Goal: Check status

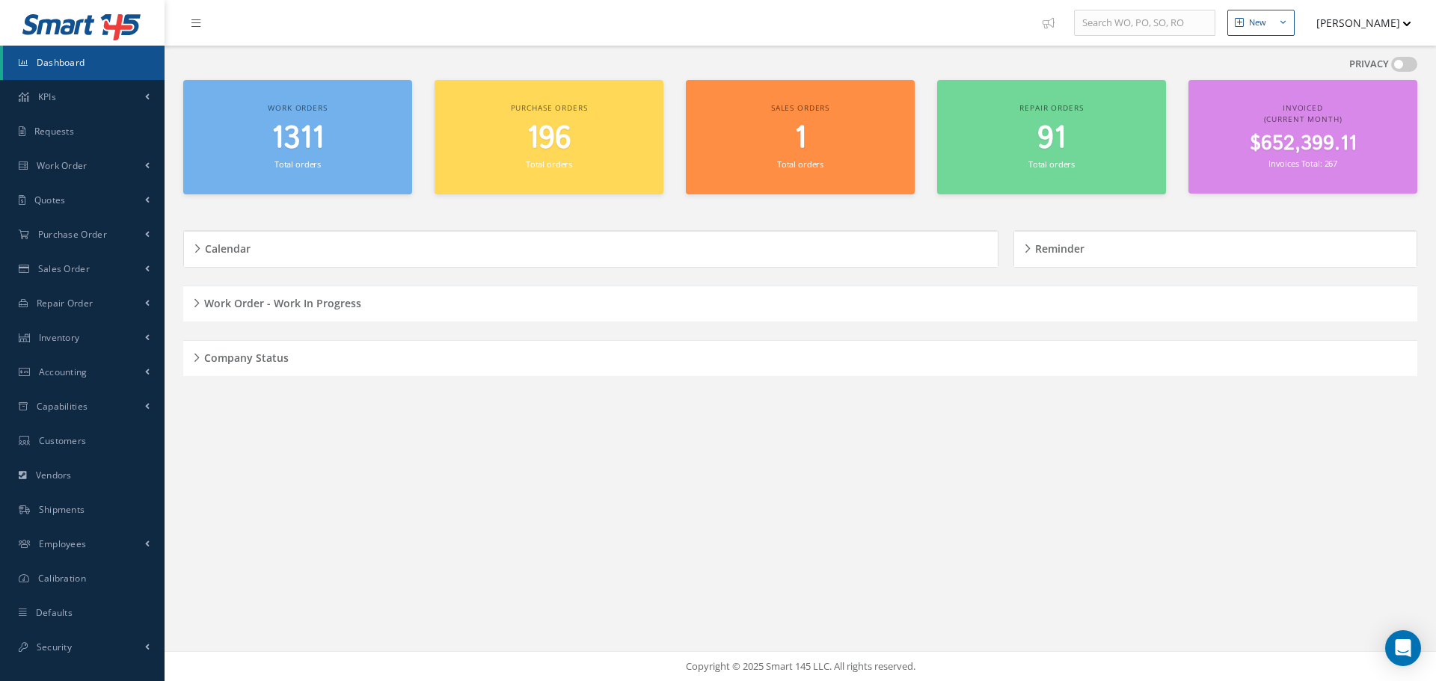
drag, startPoint x: 197, startPoint y: 358, endPoint x: 204, endPoint y: 354, distance: 8.1
click at [198, 357] on div "Company Status" at bounding box center [800, 358] width 1234 height 23
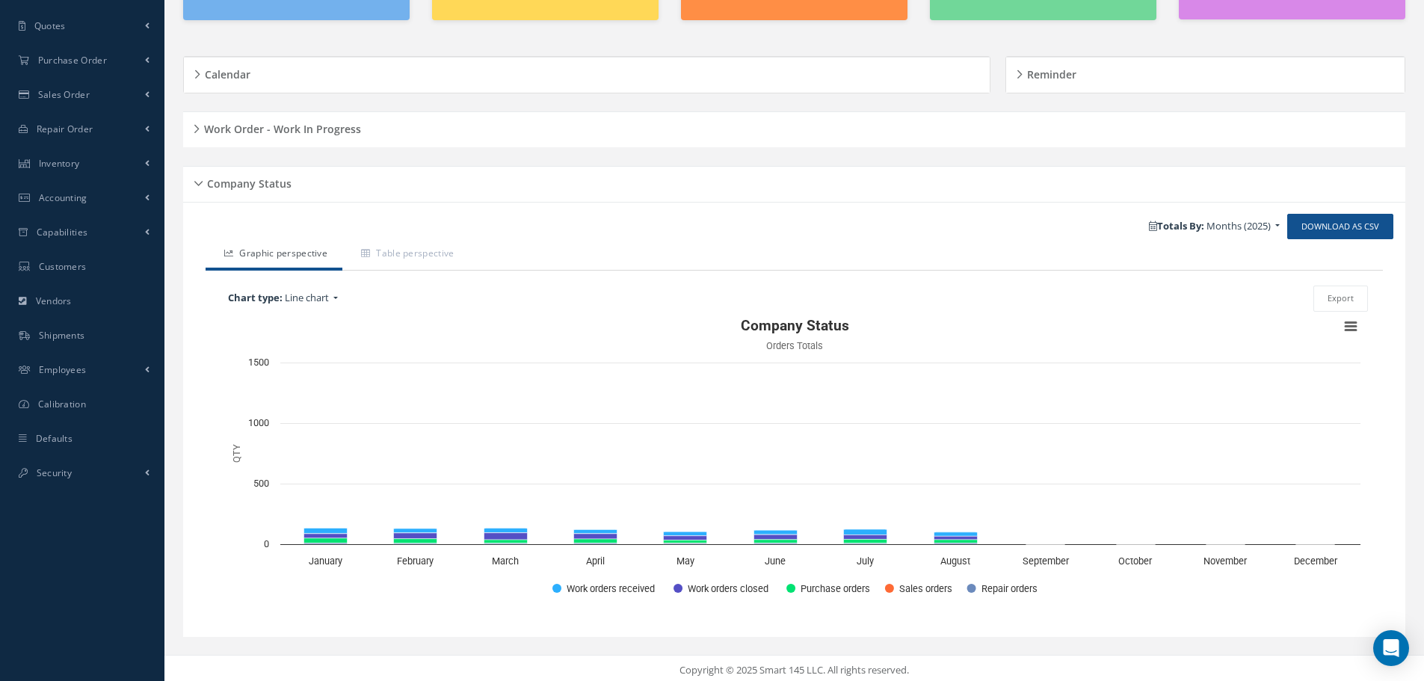
scroll to position [179, 0]
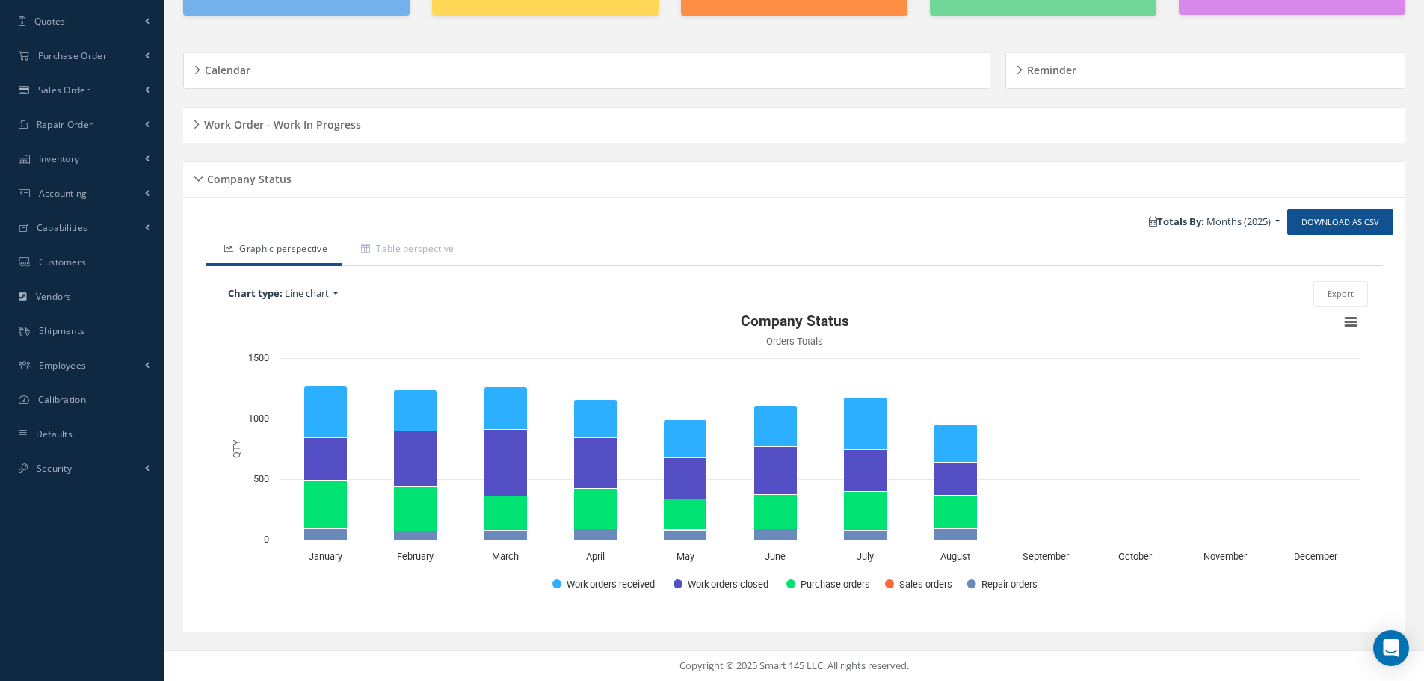
click at [198, 177] on div "Company Status" at bounding box center [794, 179] width 1223 height 23
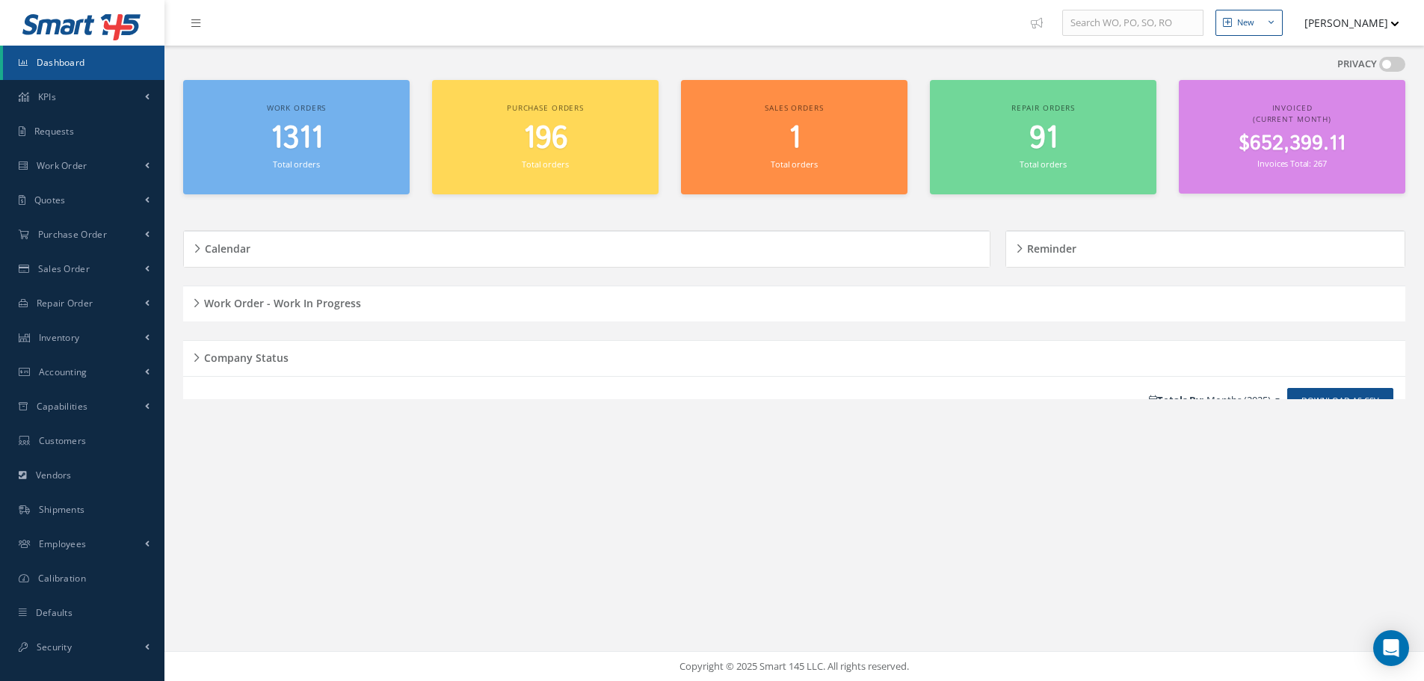
scroll to position [0, 0]
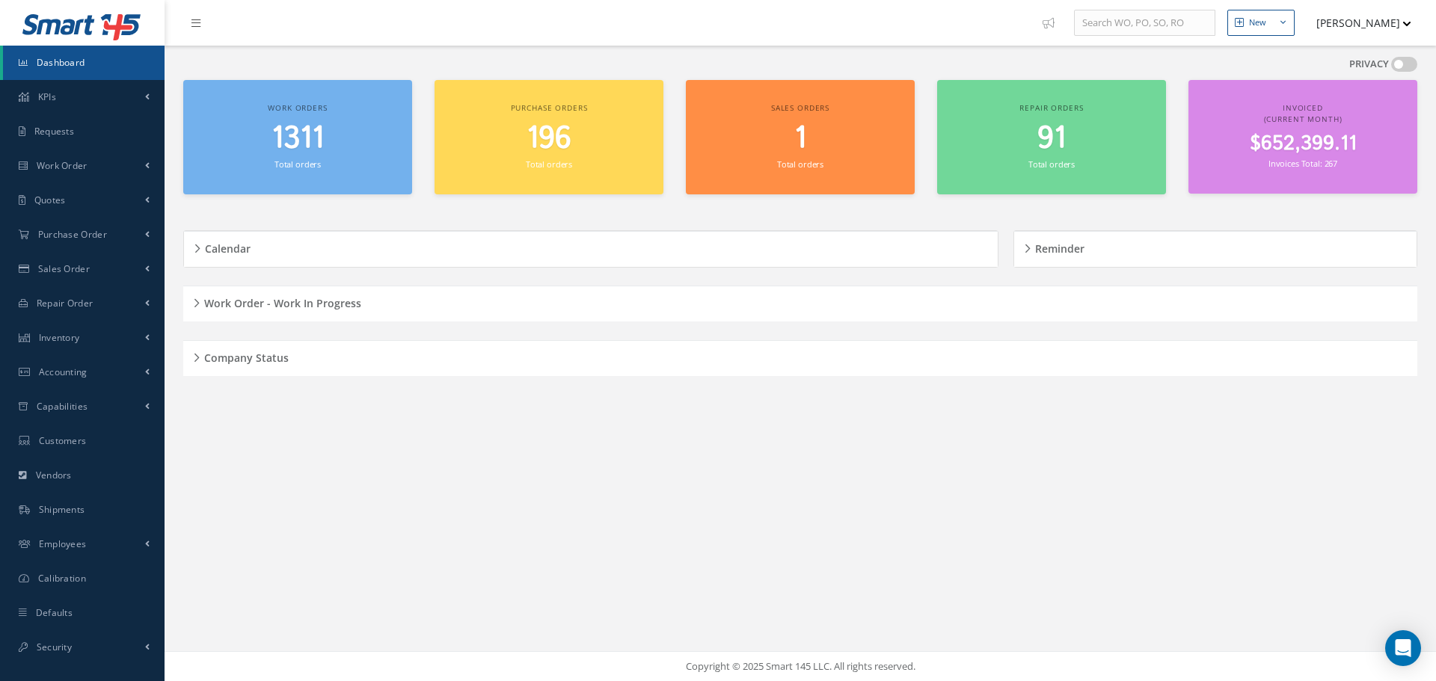
click at [197, 298] on div "Work Order - Work In Progress" at bounding box center [800, 303] width 1234 height 23
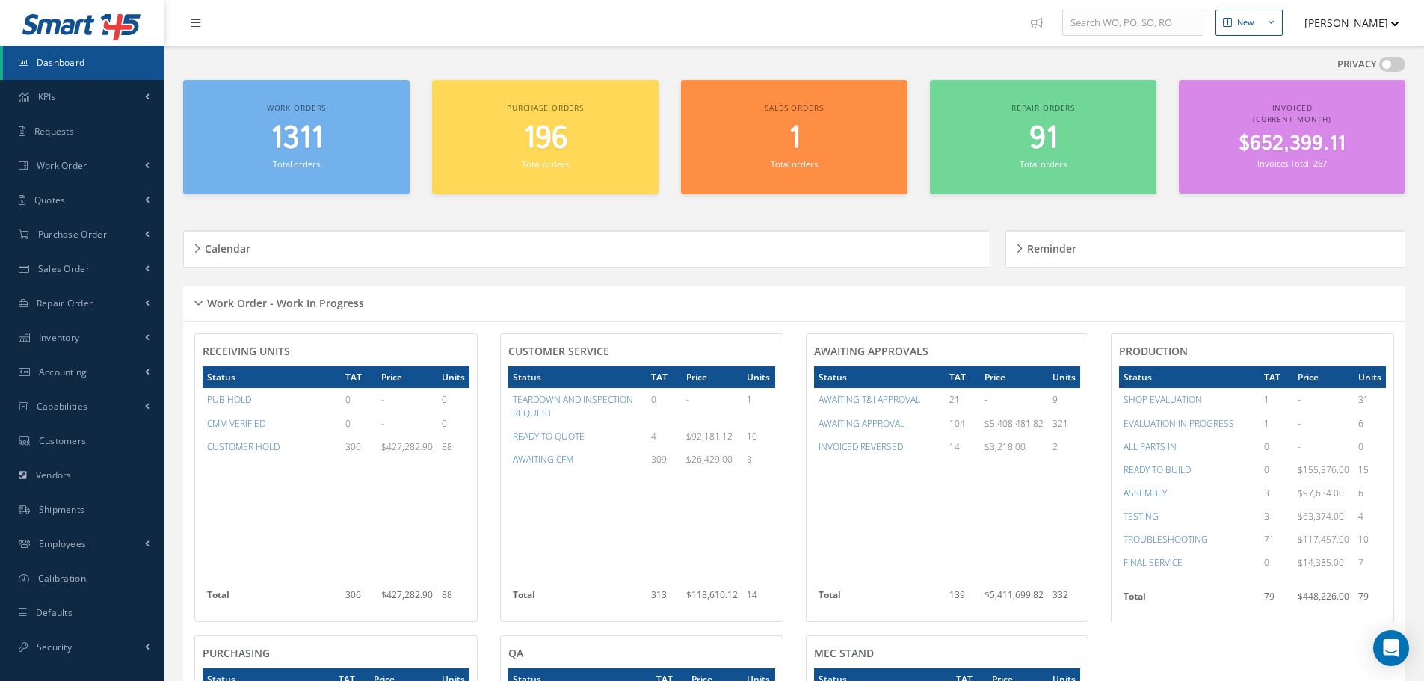
click at [199, 303] on div "Work Order - Work In Progress" at bounding box center [794, 303] width 1223 height 23
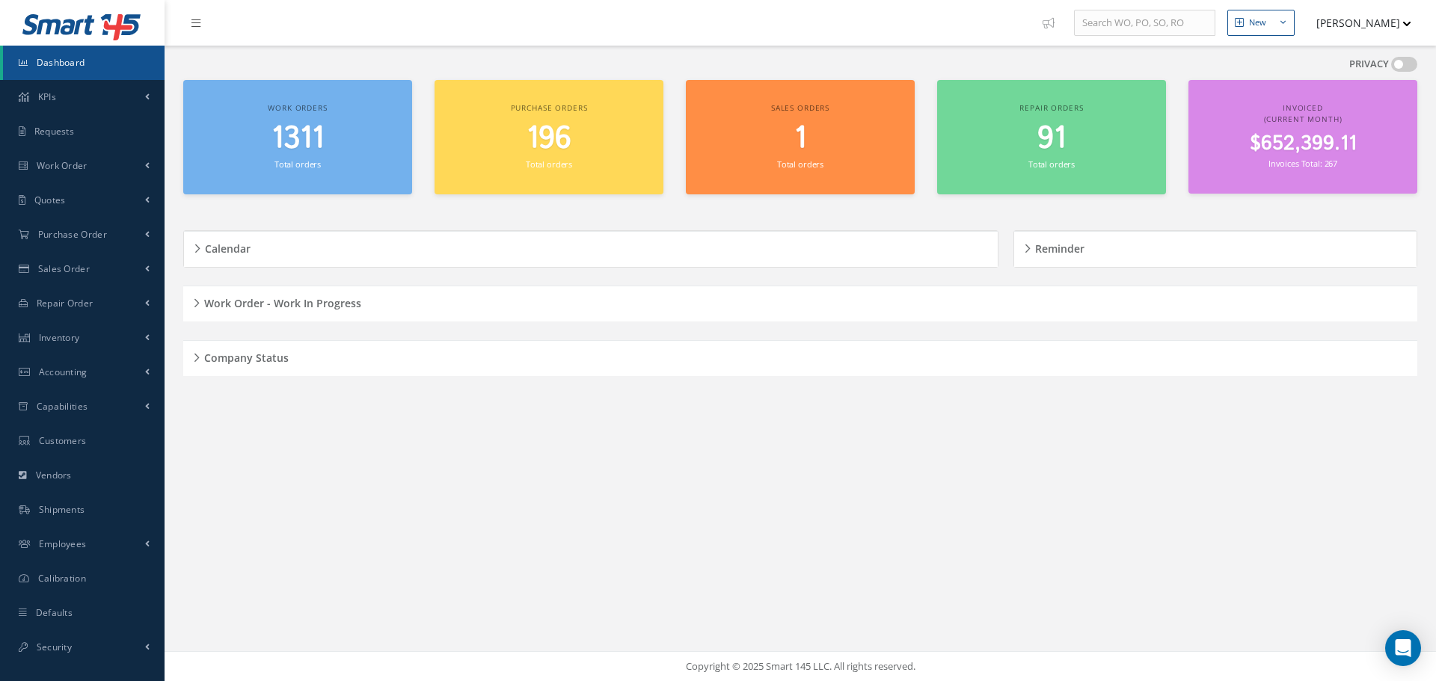
click at [197, 249] on div "Calendar" at bounding box center [591, 249] width 814 height 23
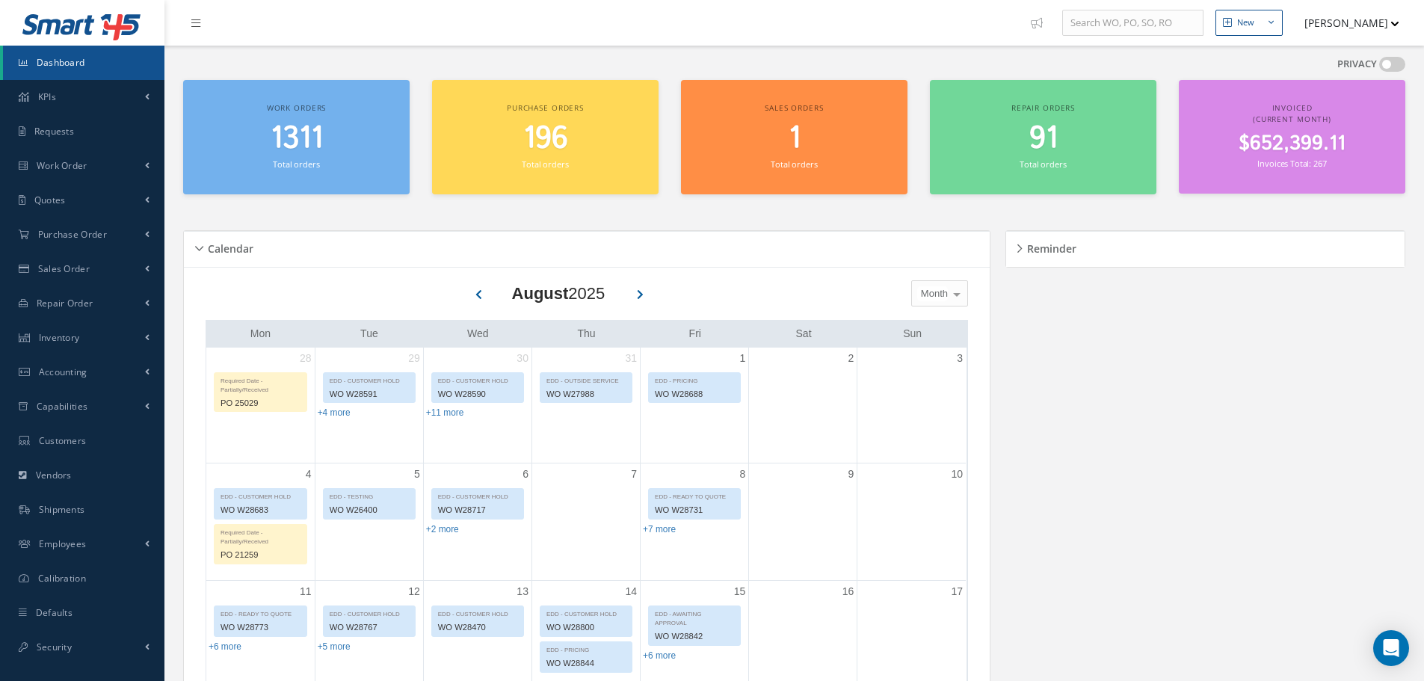
click at [198, 247] on div "Calendar" at bounding box center [587, 249] width 806 height 23
